Goal: Information Seeking & Learning: Learn about a topic

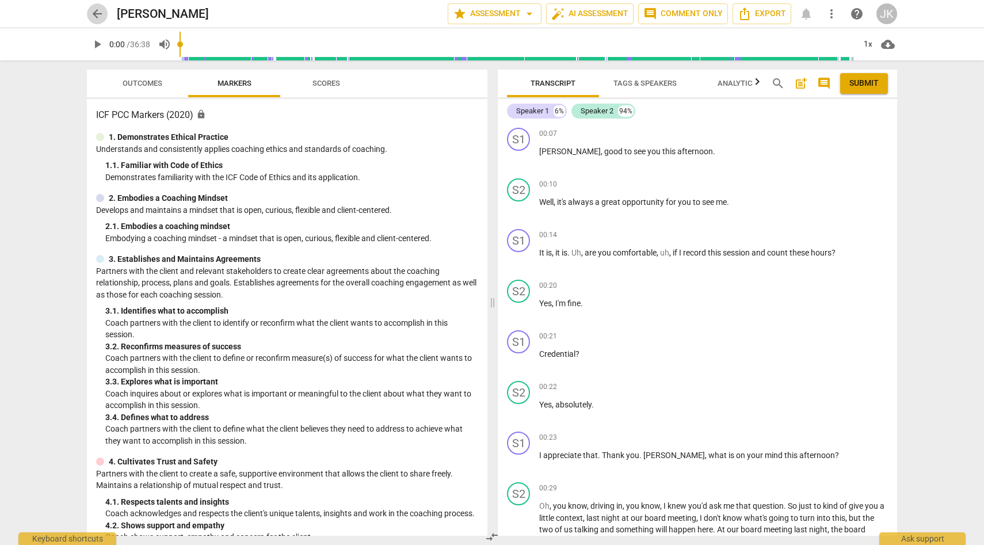
click at [96, 12] on span "arrow_back" at bounding box center [97, 14] width 14 height 14
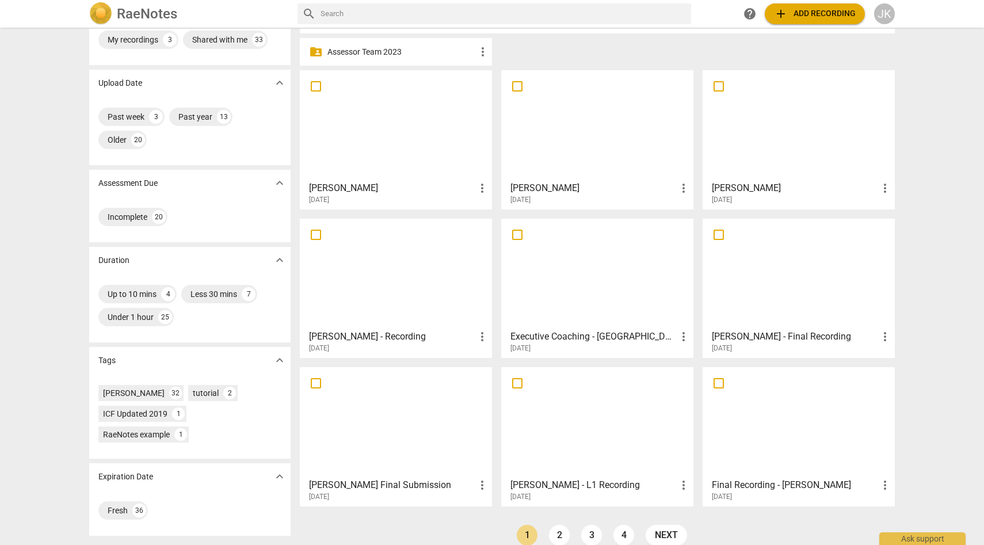
scroll to position [60, 0]
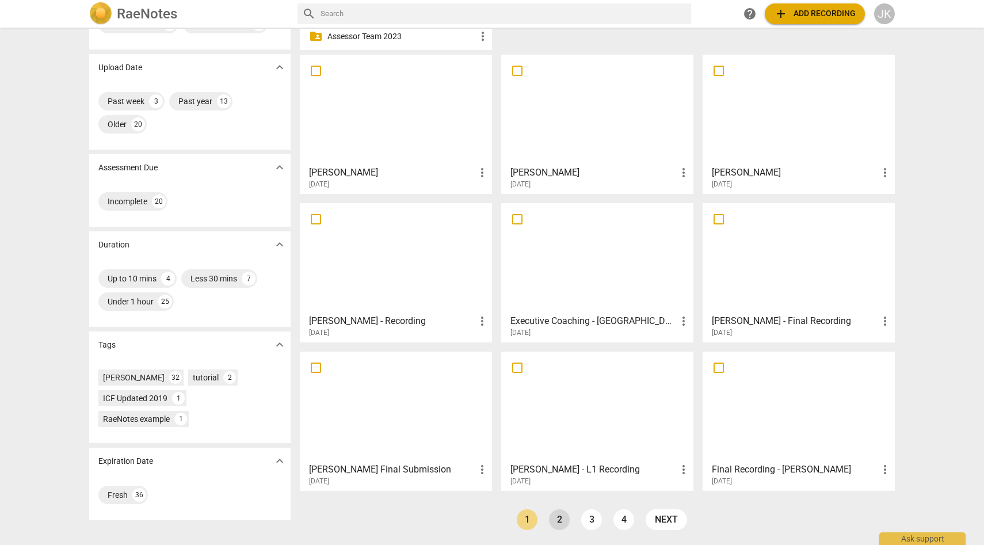
click at [560, 520] on link "2" at bounding box center [559, 519] width 21 height 21
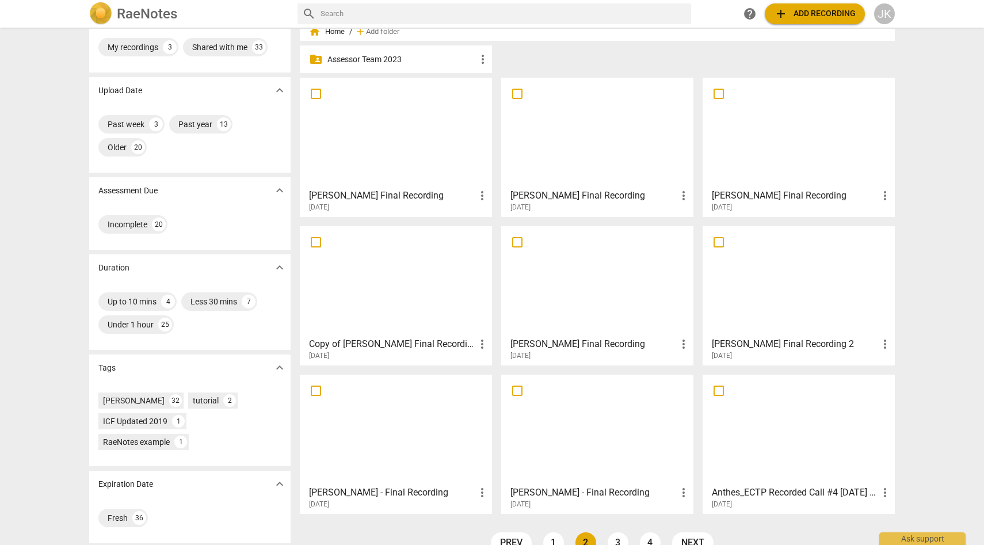
scroll to position [60, 0]
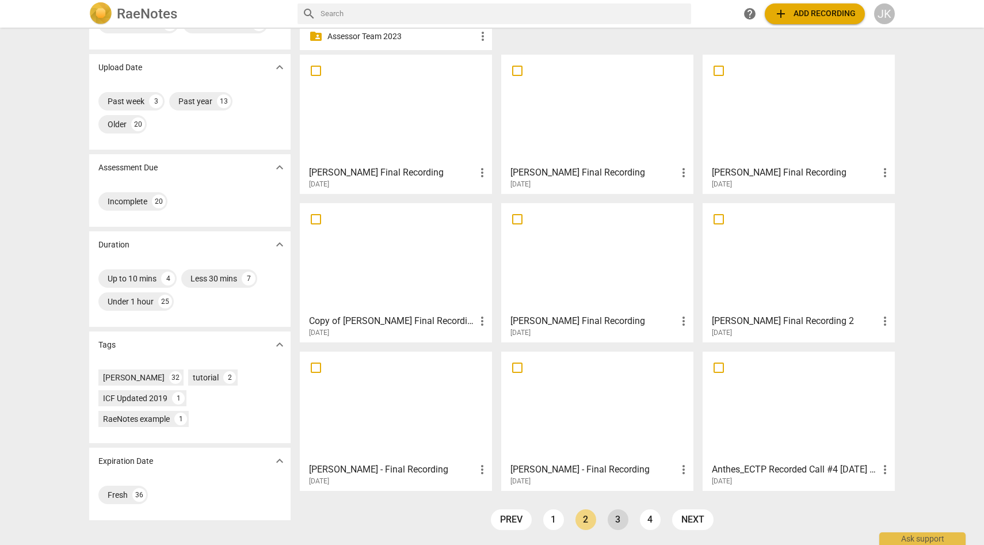
click at [619, 520] on link "3" at bounding box center [618, 519] width 21 height 21
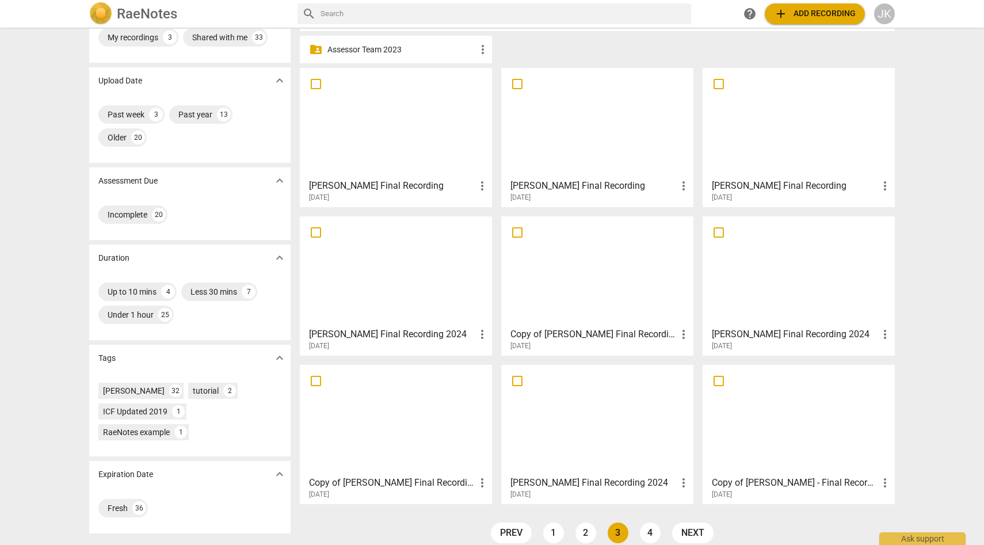
scroll to position [48, 0]
click at [605, 436] on div at bounding box center [597, 419] width 184 height 102
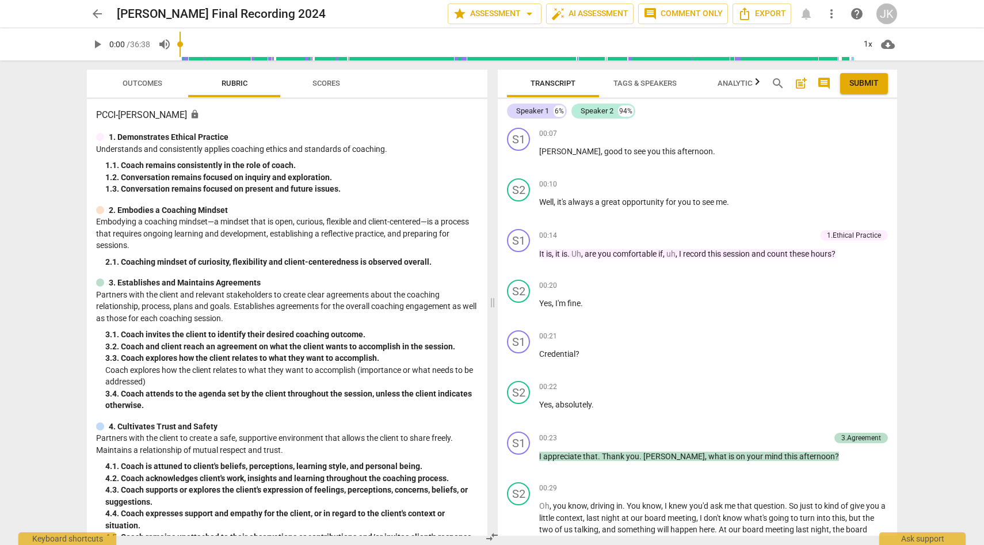
click at [330, 82] on span "Scores" at bounding box center [326, 83] width 28 height 9
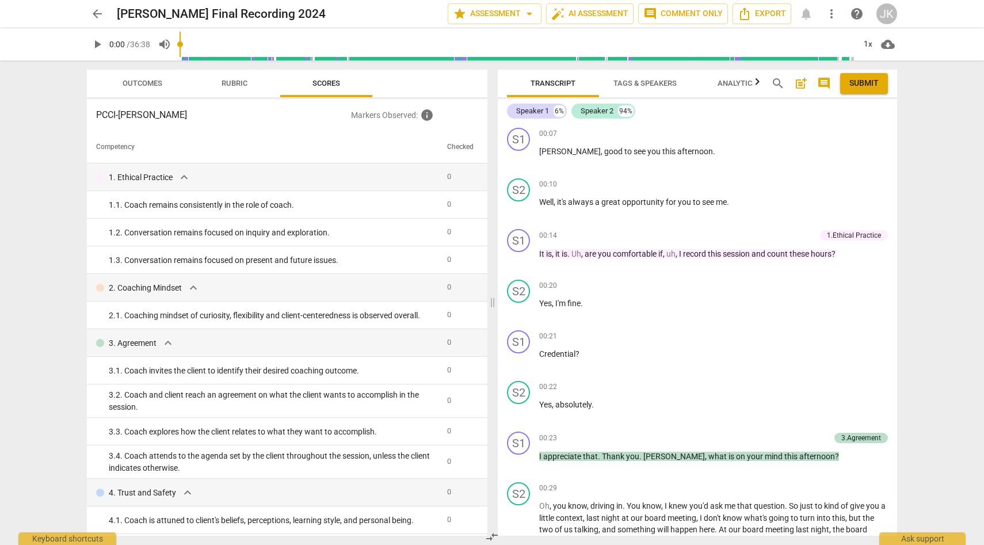
click at [154, 83] on span "Outcomes" at bounding box center [143, 83] width 40 height 9
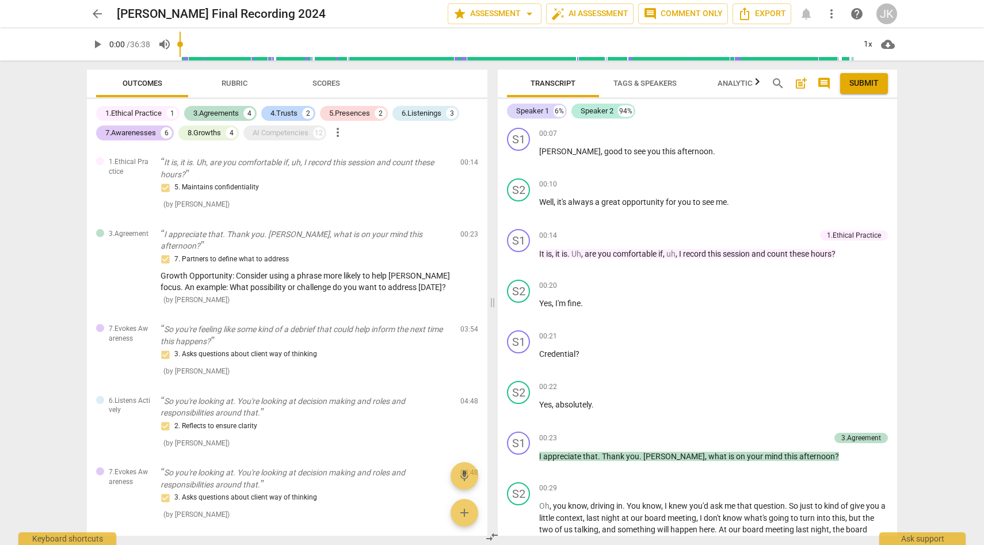
click at [331, 84] on span "Scores" at bounding box center [326, 83] width 28 height 9
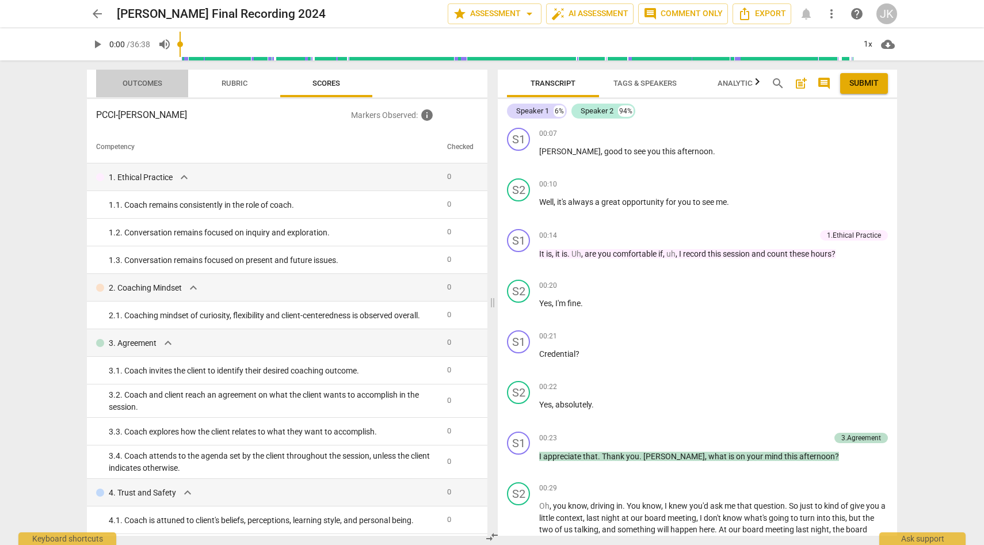
click at [144, 79] on span "Outcomes" at bounding box center [143, 83] width 40 height 9
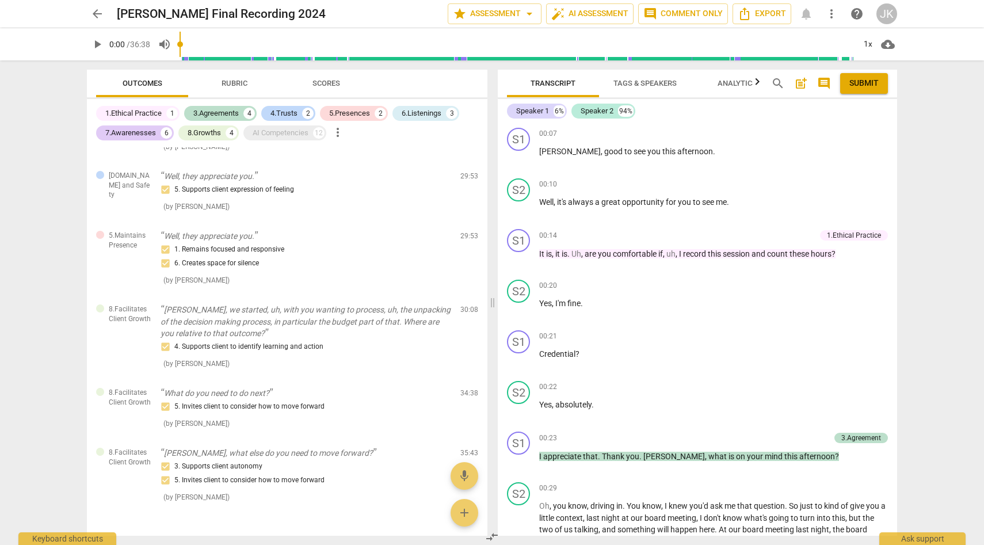
scroll to position [1240, 0]
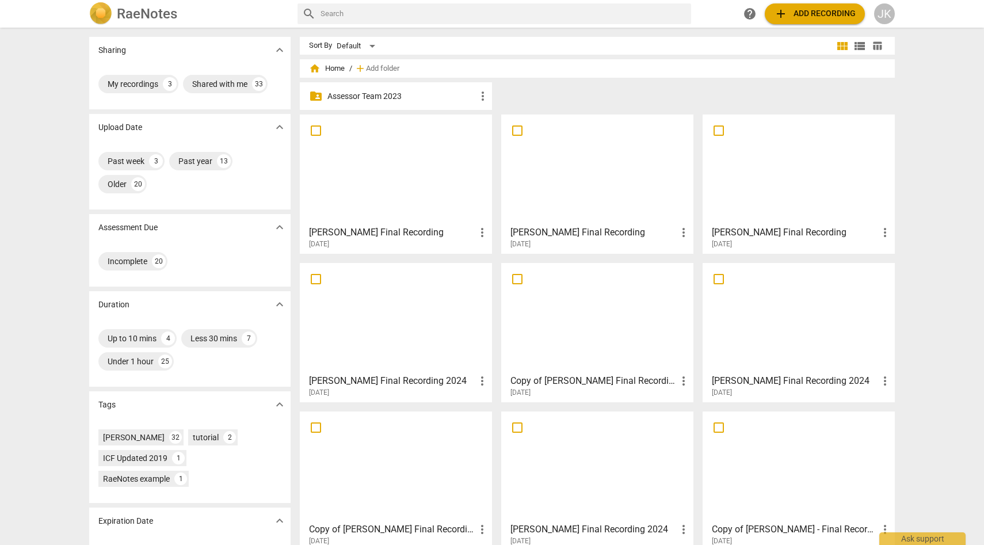
click at [395, 466] on div at bounding box center [396, 466] width 184 height 102
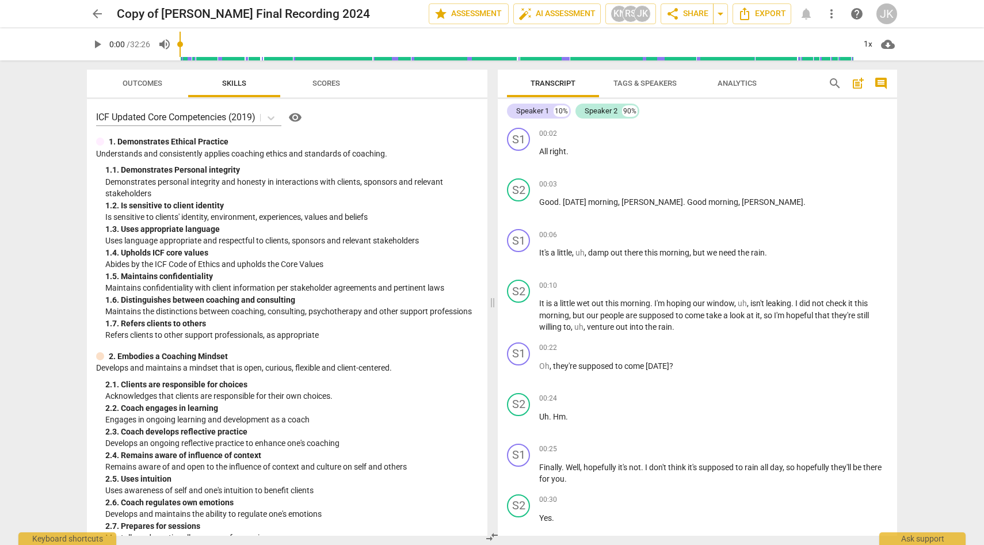
click at [150, 83] on span "Outcomes" at bounding box center [143, 83] width 40 height 9
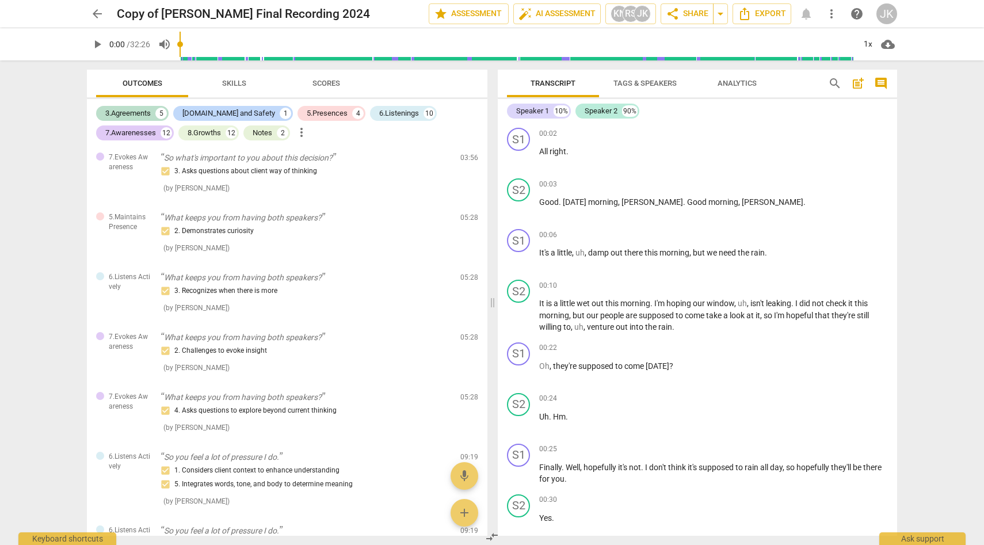
scroll to position [608, 0]
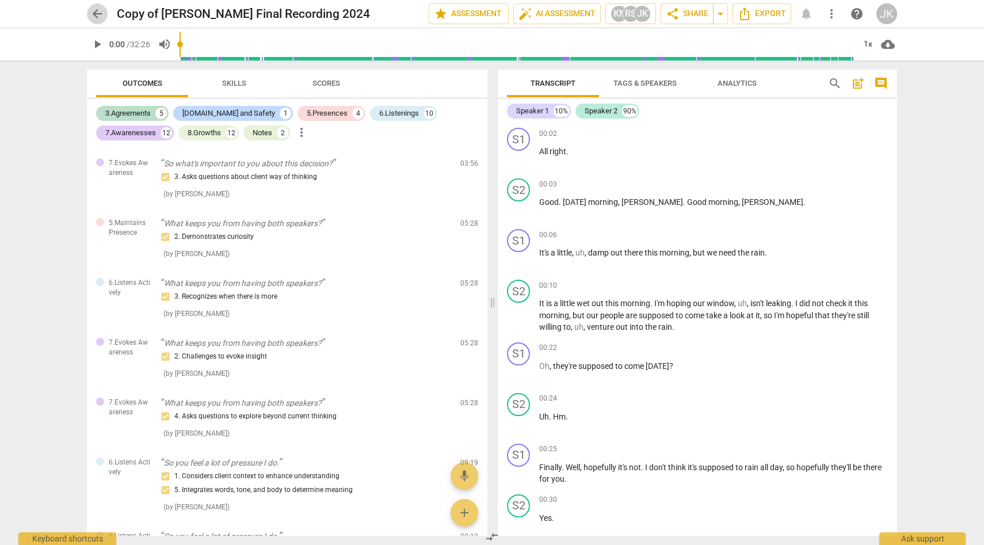
click at [97, 12] on span "arrow_back" at bounding box center [97, 14] width 14 height 14
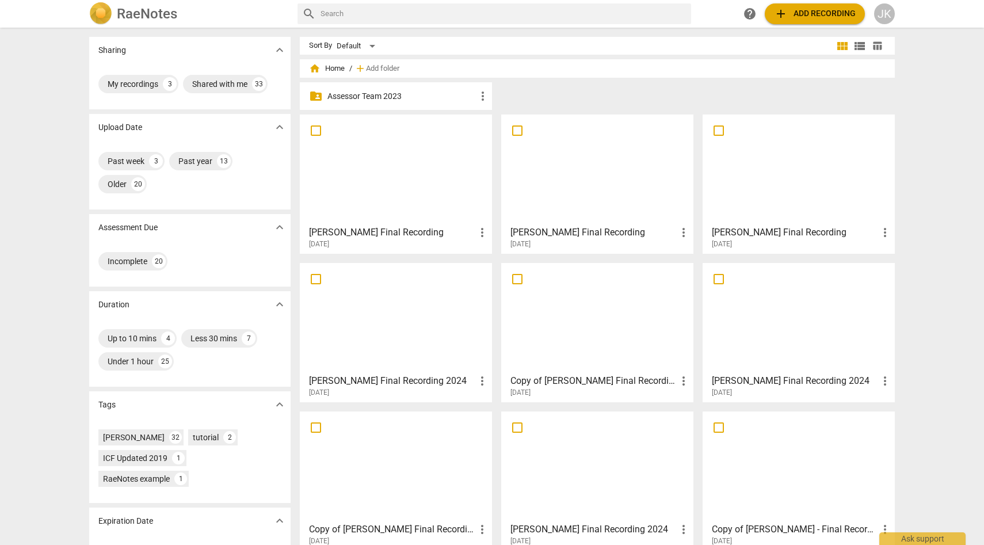
click at [528, 464] on div at bounding box center [597, 466] width 184 height 102
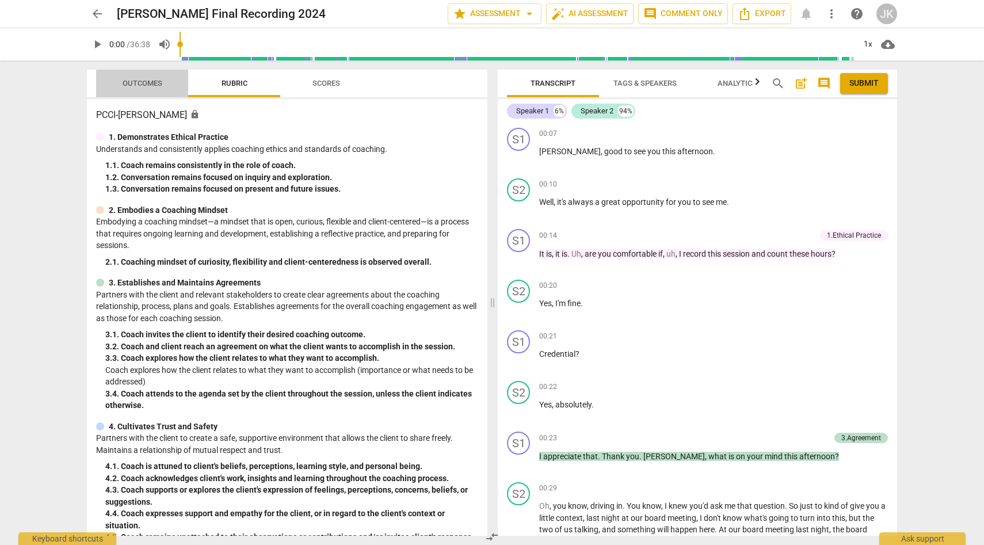
click at [149, 79] on span "Outcomes" at bounding box center [143, 83] width 40 height 9
